Goal: Navigation & Orientation: Go to known website

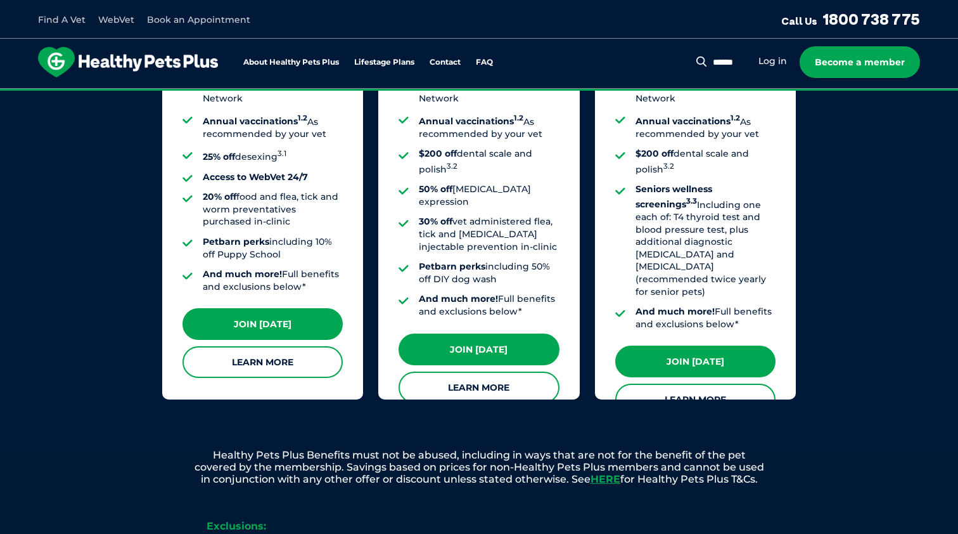
scroll to position [1085, 0]
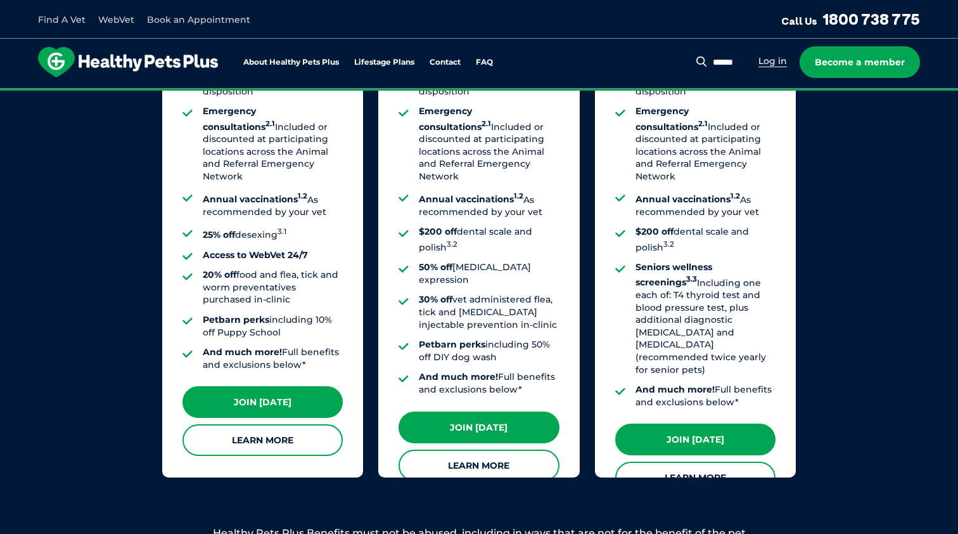
click at [776, 59] on link "Log in" at bounding box center [773, 61] width 29 height 12
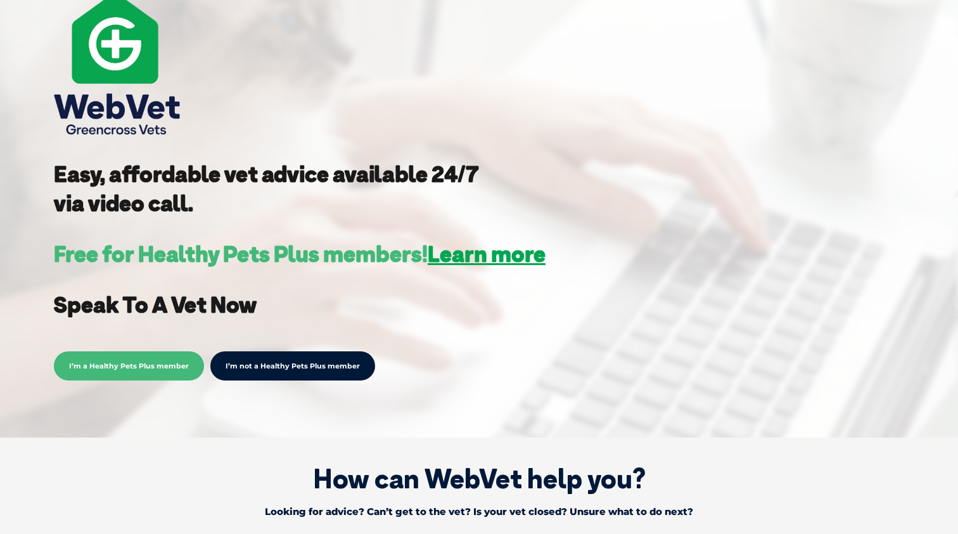
scroll to position [192, 0]
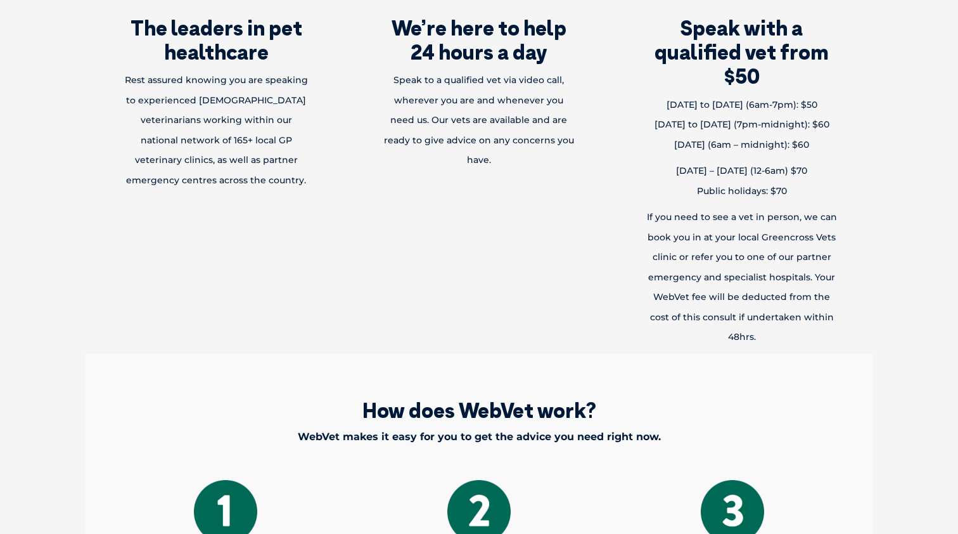
scroll to position [1206, 0]
